Goal: Task Accomplishment & Management: Complete application form

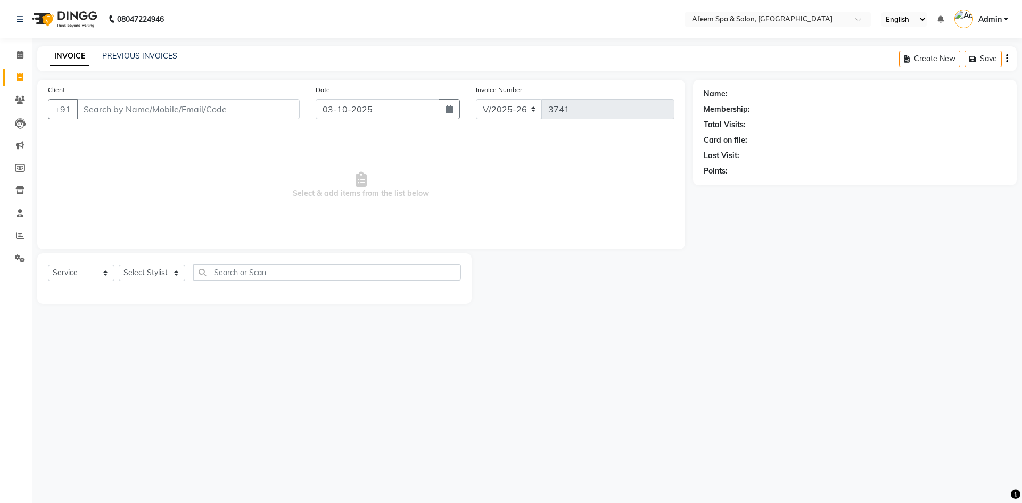
select select "750"
select select "service"
drag, startPoint x: 0, startPoint y: 0, endPoint x: 152, endPoint y: 54, distance: 161.1
click at [152, 54] on link "PREVIOUS INVOICES" at bounding box center [139, 56] width 75 height 10
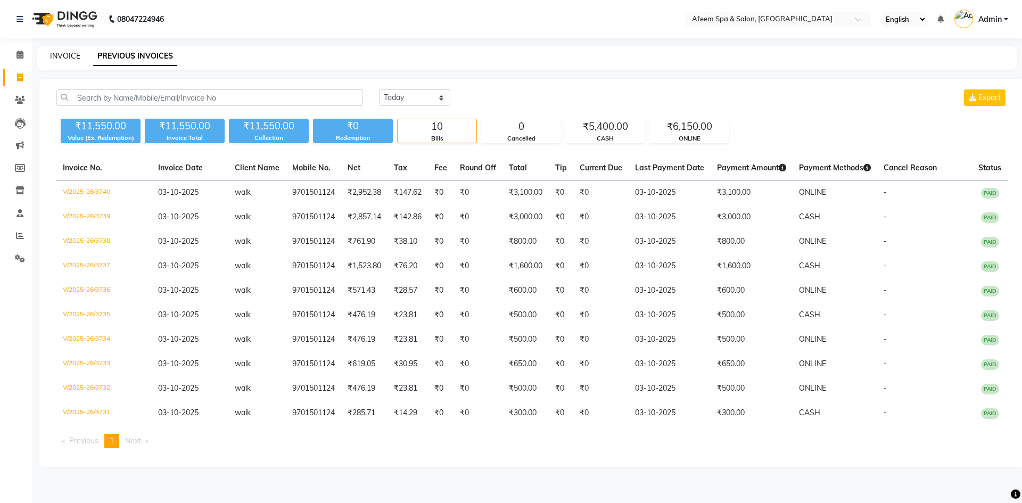
click at [61, 57] on link "INVOICE" at bounding box center [65, 56] width 30 height 10
select select "service"
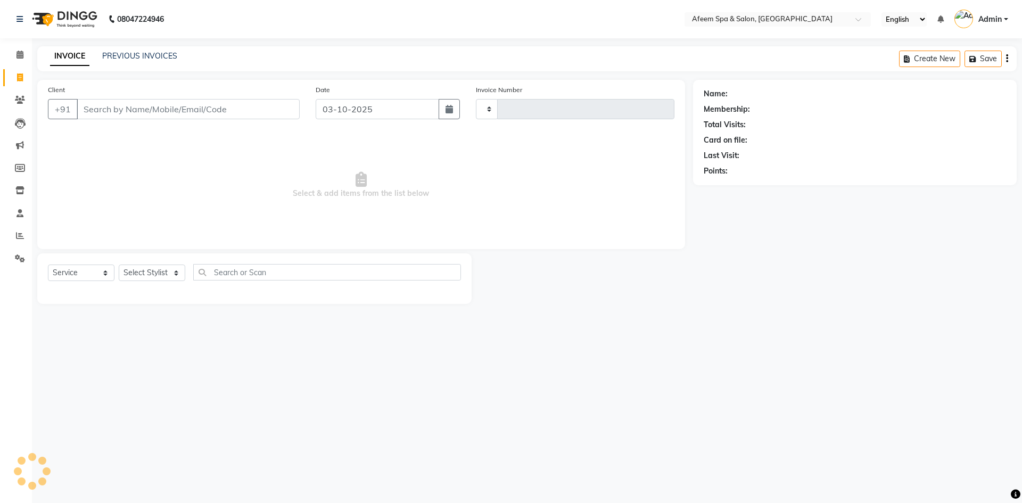
type input "3741"
select select "750"
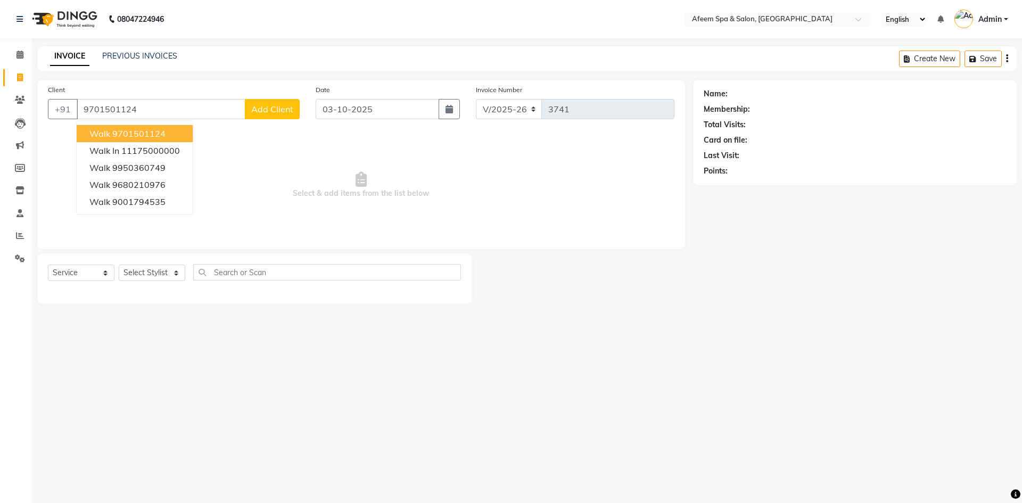
type input "9701501124"
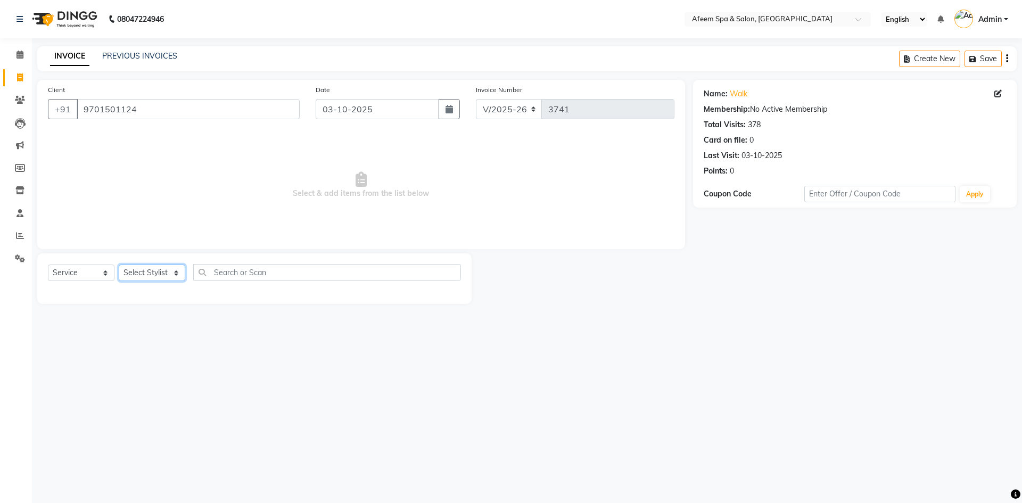
click at [143, 265] on select "Select Stylist anil deep [PERSON_NAME] [PERSON_NAME] Product [PERSON_NAME] sach…" at bounding box center [152, 273] width 67 height 16
select select "26114"
click at [119, 265] on select "Select Stylist anil deep [PERSON_NAME] [PERSON_NAME] Product [PERSON_NAME] sach…" at bounding box center [152, 273] width 67 height 16
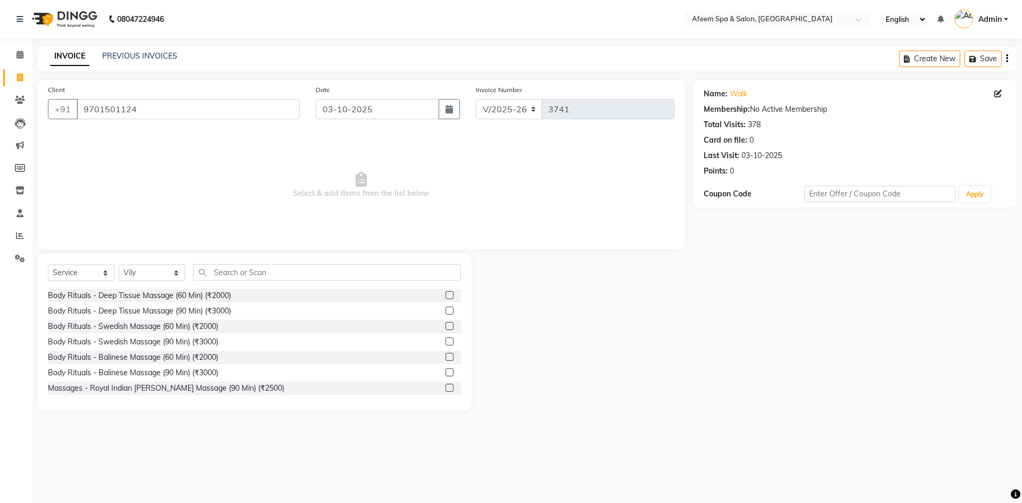
click at [445, 296] on label at bounding box center [449, 295] width 8 height 8
click at [445, 296] on input "checkbox" at bounding box center [448, 295] width 7 height 7
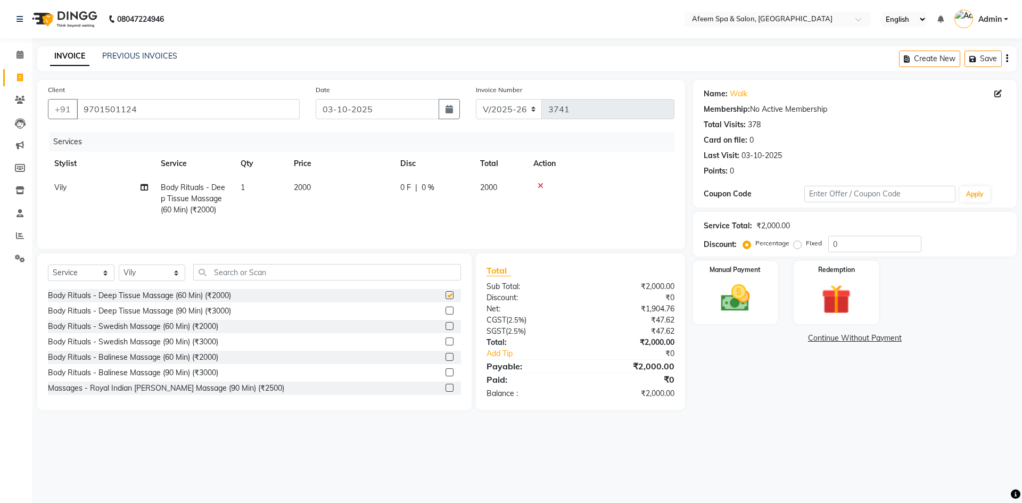
checkbox input "false"
click at [371, 193] on td "2000" at bounding box center [340, 199] width 106 height 46
select select "26114"
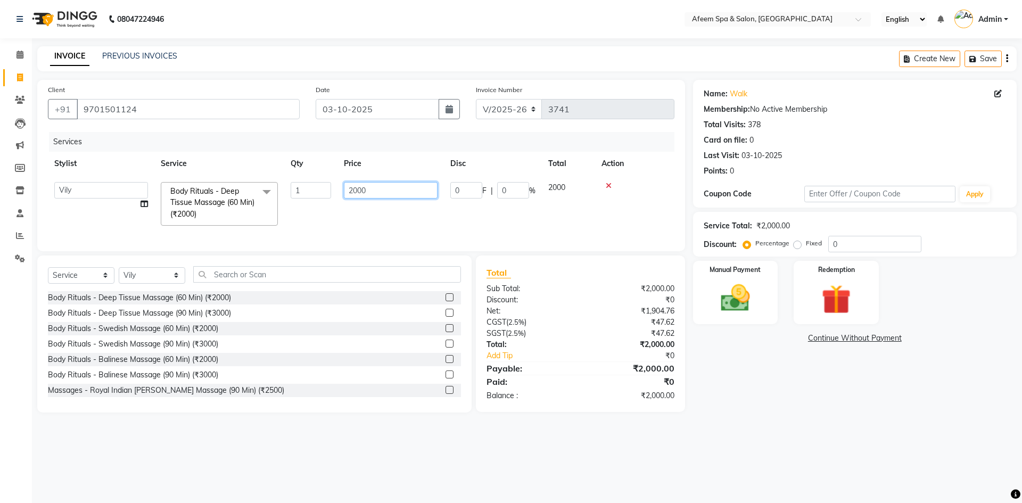
drag, startPoint x: 371, startPoint y: 193, endPoint x: 337, endPoint y: 192, distance: 34.1
click at [337, 192] on td "2000" at bounding box center [390, 204] width 106 height 56
type input "7000"
click at [743, 300] on img at bounding box center [734, 297] width 49 height 35
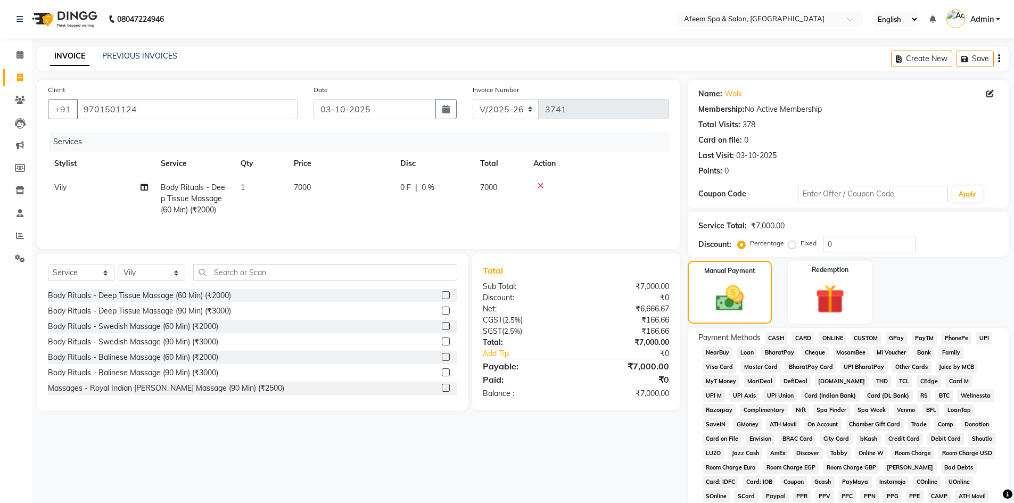
click at [797, 338] on span "CARD" at bounding box center [802, 338] width 23 height 12
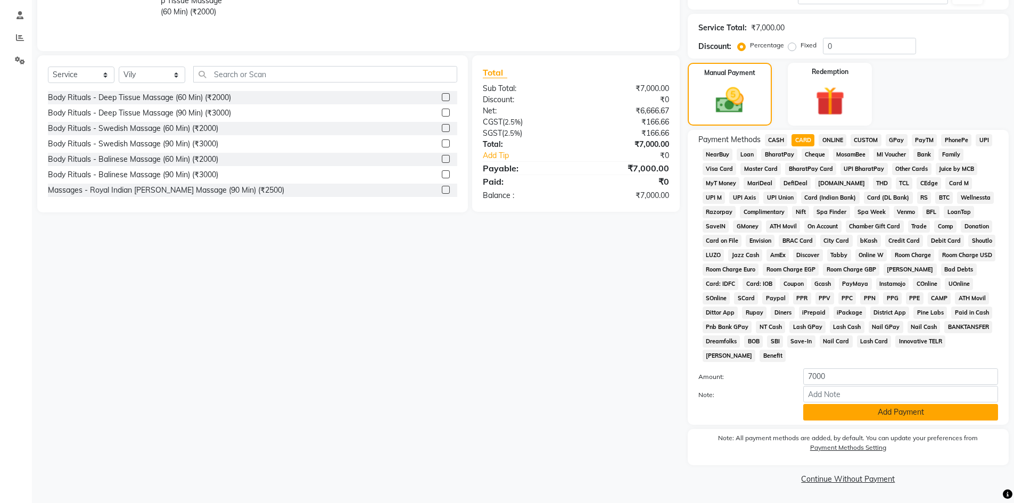
click at [868, 412] on button "Add Payment" at bounding box center [900, 412] width 195 height 16
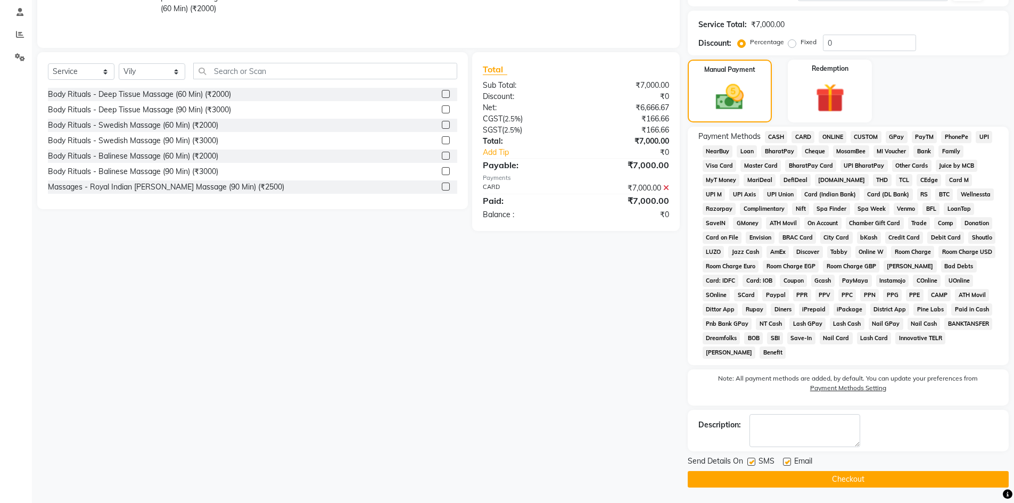
scroll to position [202, 0]
click at [851, 473] on button "Checkout" at bounding box center [848, 478] width 321 height 16
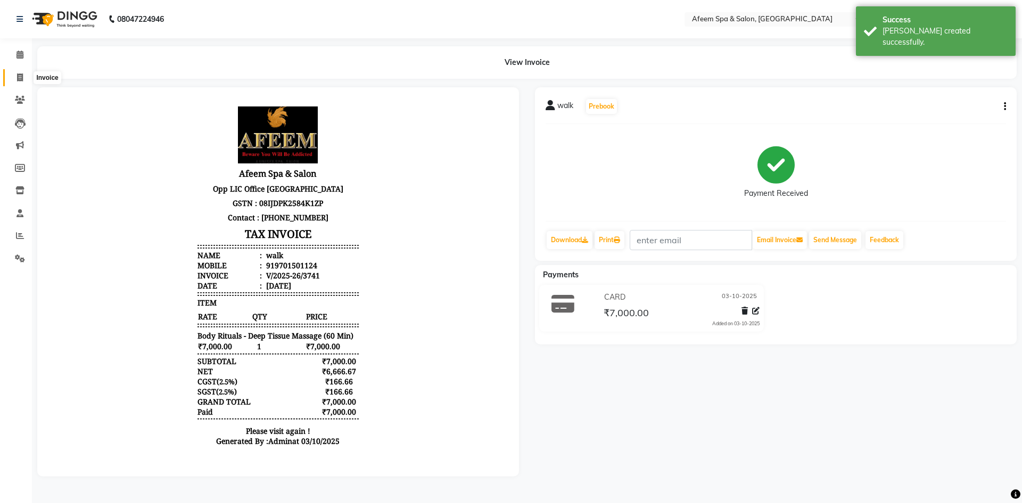
click at [16, 83] on span at bounding box center [20, 78] width 19 height 12
select select "service"
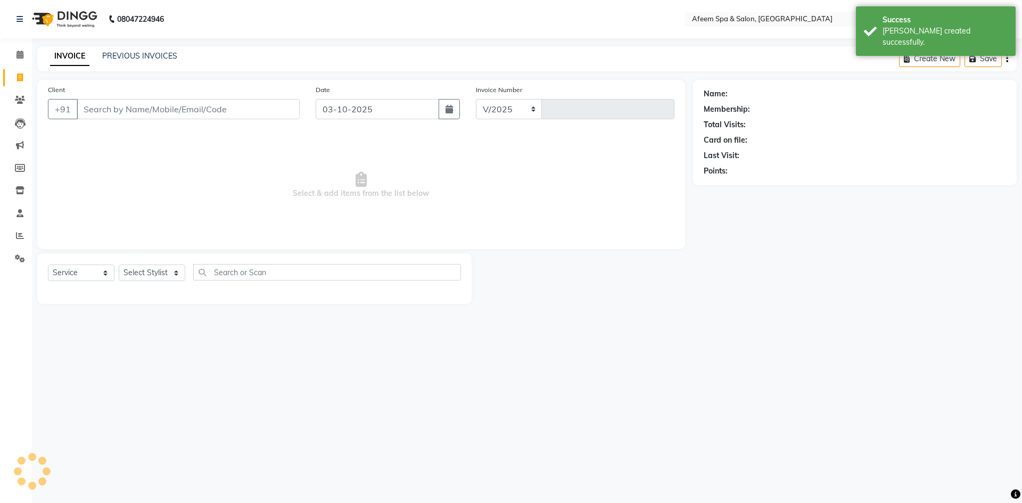
select select "750"
type input "3742"
click at [159, 59] on link "PREVIOUS INVOICES" at bounding box center [139, 56] width 75 height 10
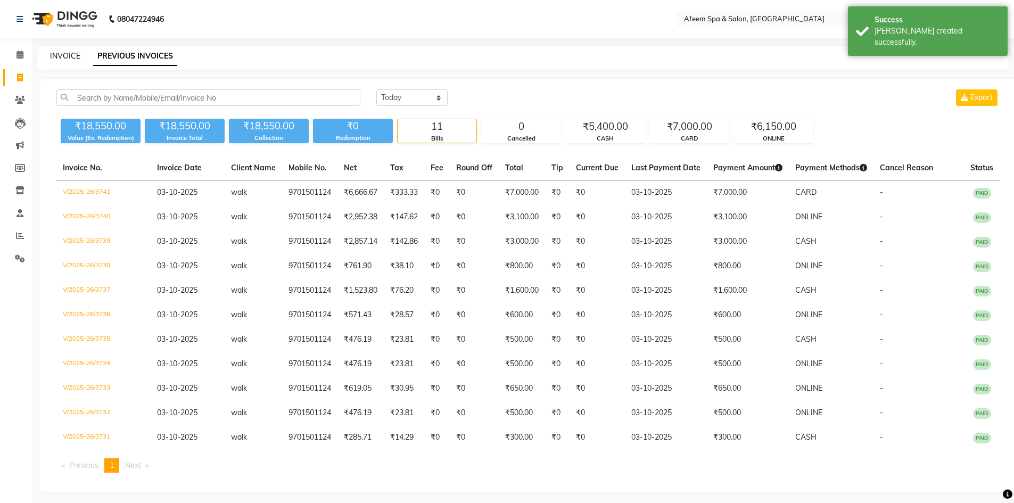
click at [60, 56] on link "INVOICE" at bounding box center [65, 56] width 30 height 10
select select "service"
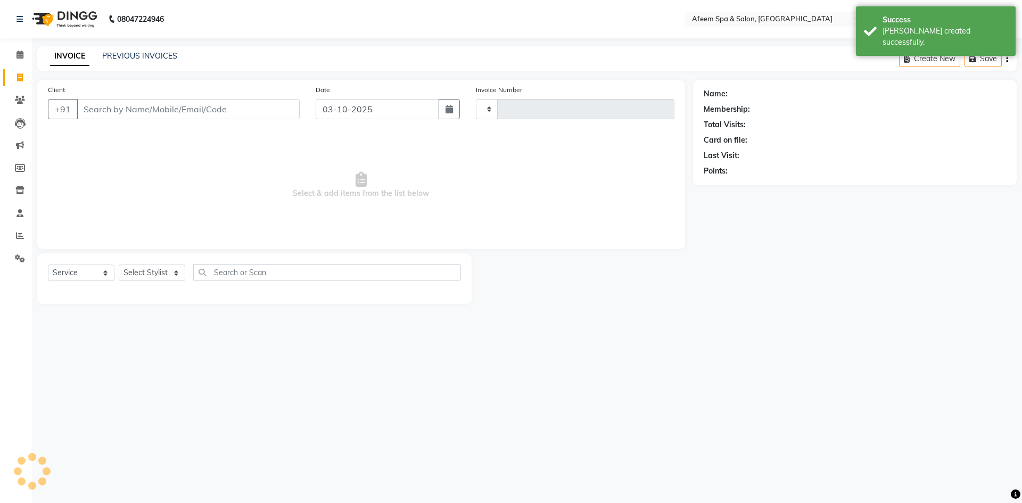
type input "3742"
select select "750"
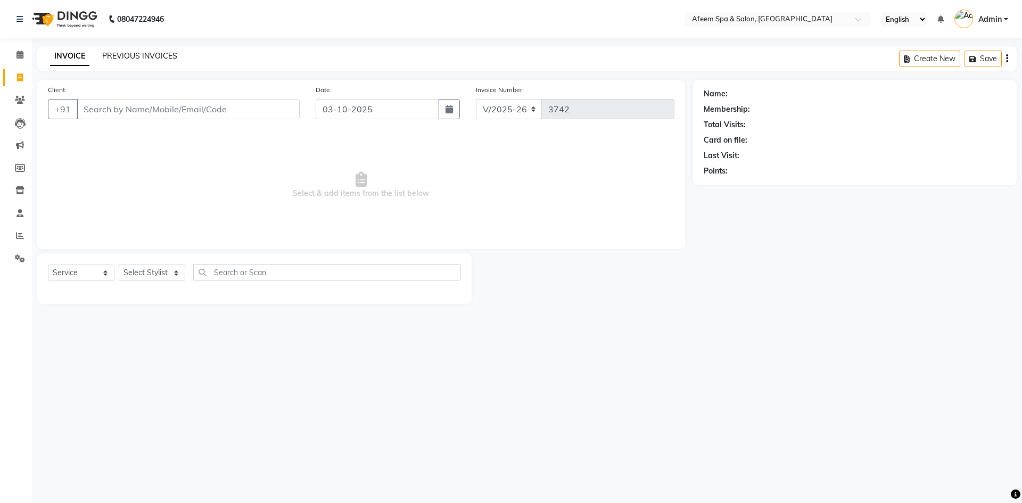
click at [157, 56] on link "PREVIOUS INVOICES" at bounding box center [139, 56] width 75 height 10
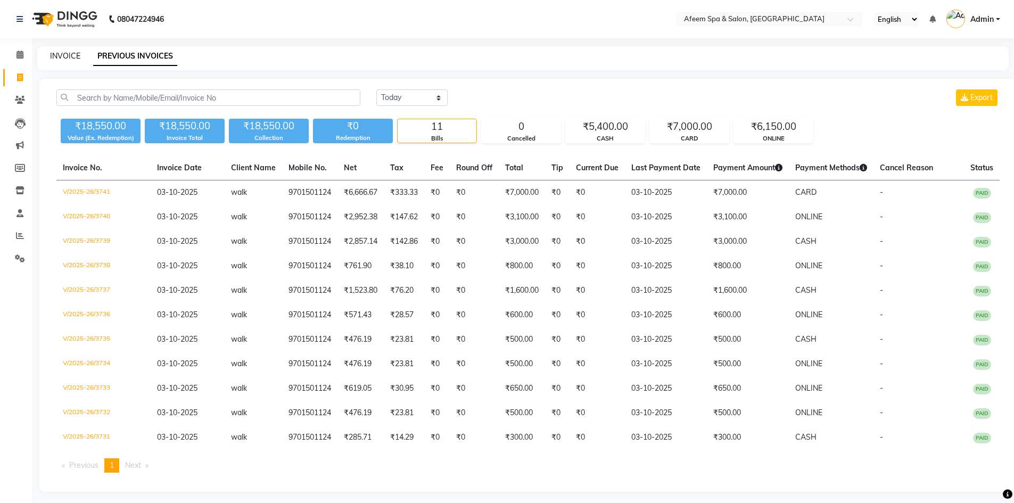
click at [64, 54] on link "INVOICE" at bounding box center [65, 56] width 30 height 10
select select "service"
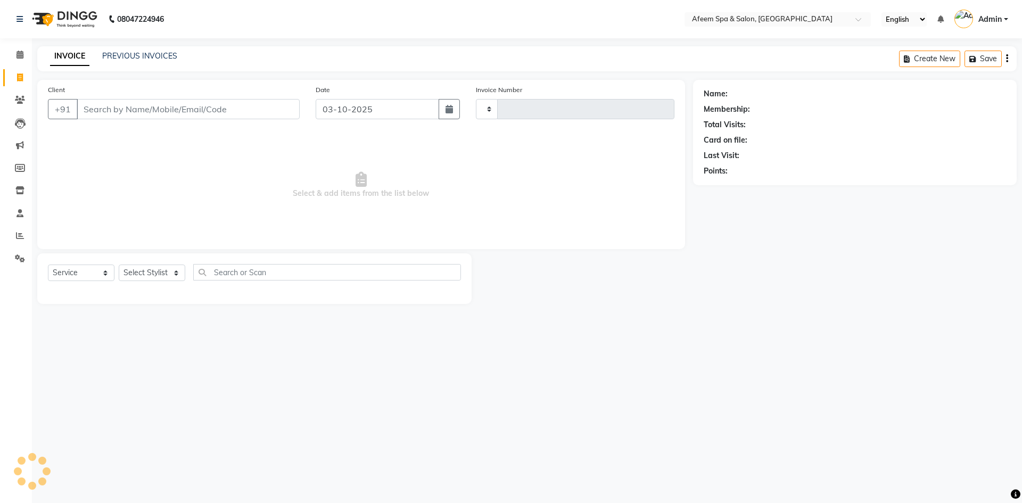
type input "3742"
select select "750"
click at [153, 56] on link "PREVIOUS INVOICES" at bounding box center [139, 56] width 75 height 10
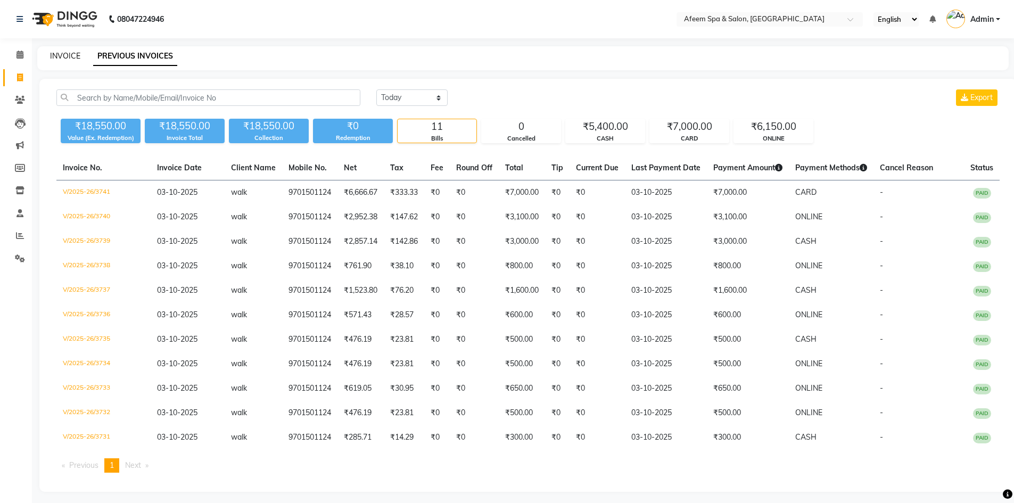
click at [61, 58] on link "INVOICE" at bounding box center [65, 56] width 30 height 10
select select "service"
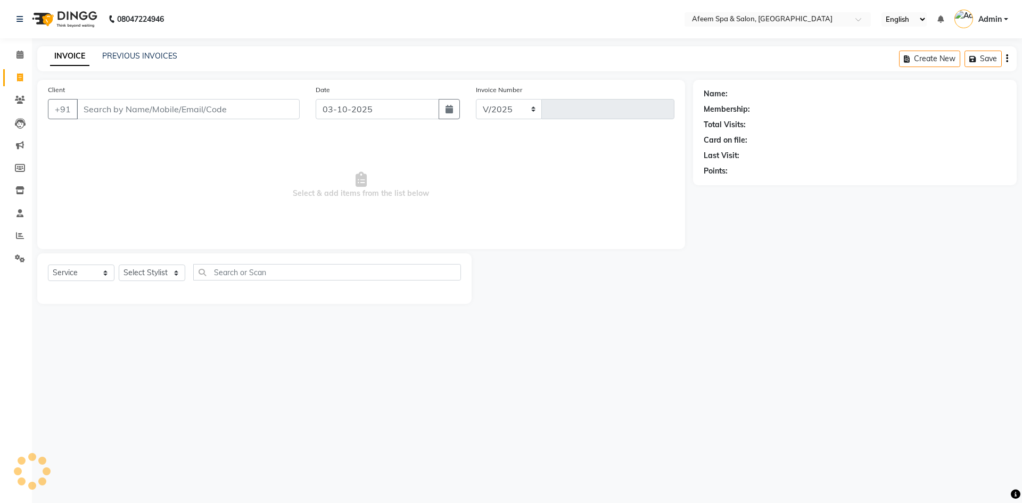
select select "750"
type input "3742"
click at [1021, 147] on div "Name: Membership: Total Visits: Card on file: Last Visit: Points:" at bounding box center [859, 192] width 332 height 224
